Goal: Information Seeking & Learning: Find specific page/section

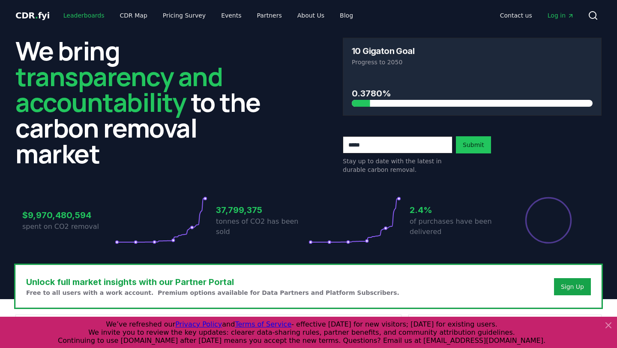
click at [69, 16] on link "Leaderboards" at bounding box center [84, 15] width 55 height 15
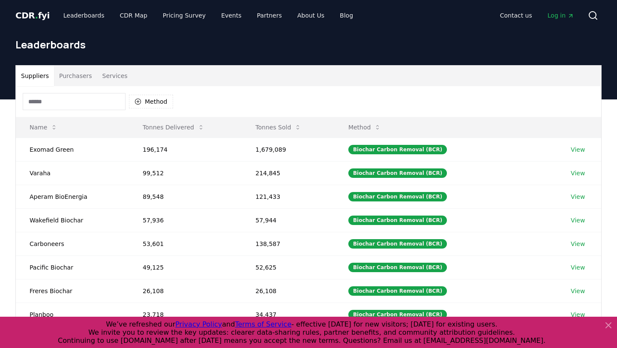
click at [69, 102] on input at bounding box center [74, 101] width 103 height 17
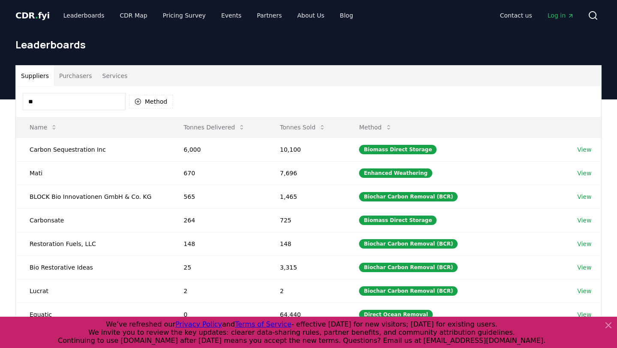
type input "*"
